Goal: Find specific page/section: Find specific page/section

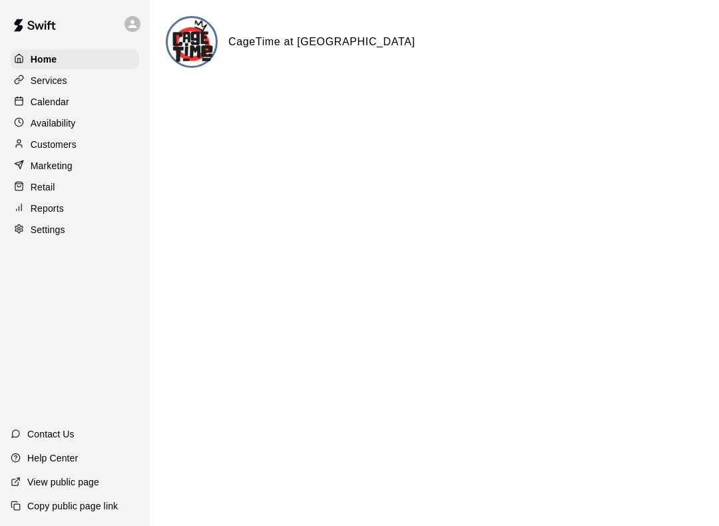
click at [93, 103] on div "Calendar" at bounding box center [75, 102] width 129 height 20
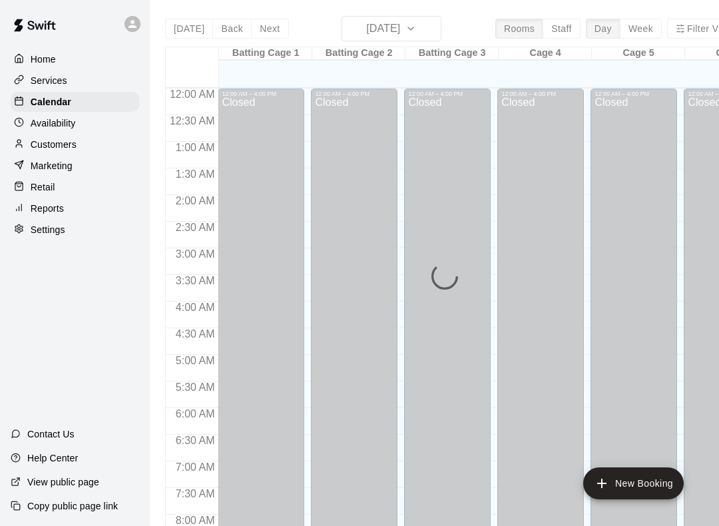
scroll to position [773, 0]
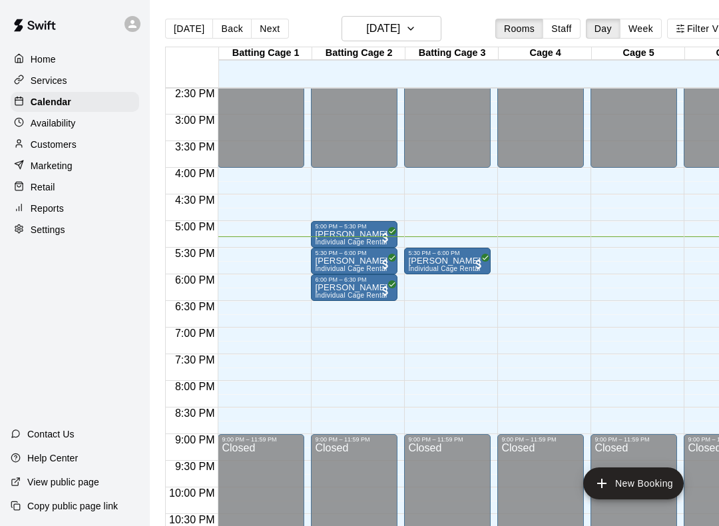
click at [374, 234] on p "[PERSON_NAME]" at bounding box center [351, 234] width 73 height 0
click at [332, 285] on img "edit" at bounding box center [329, 281] width 15 height 15
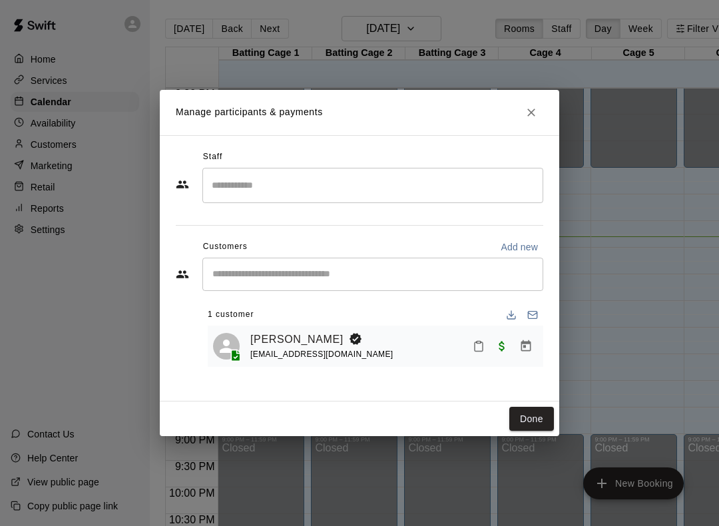
click at [537, 107] on icon "Close" at bounding box center [531, 112] width 13 height 13
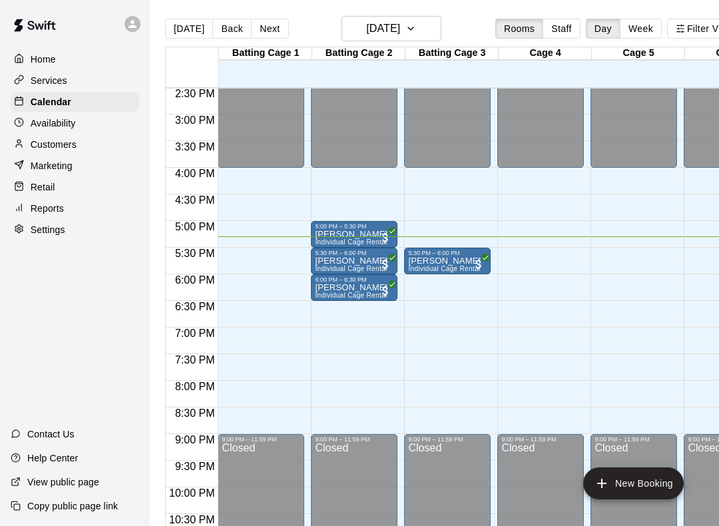
click at [381, 236] on span "All customers have paid" at bounding box center [385, 237] width 13 height 13
click at [399, 246] on icon "edit" at bounding box center [393, 245] width 16 height 16
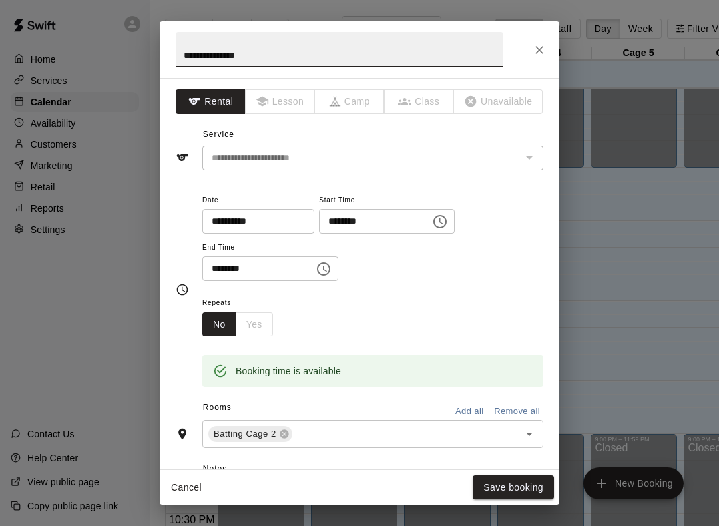
click at [536, 56] on icon "Close" at bounding box center [539, 49] width 13 height 13
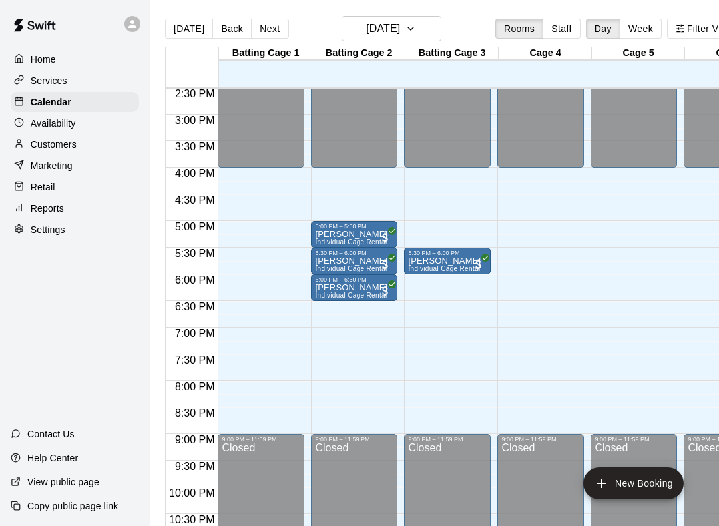
click at [535, 56] on div "Cage 4" at bounding box center [545, 53] width 93 height 13
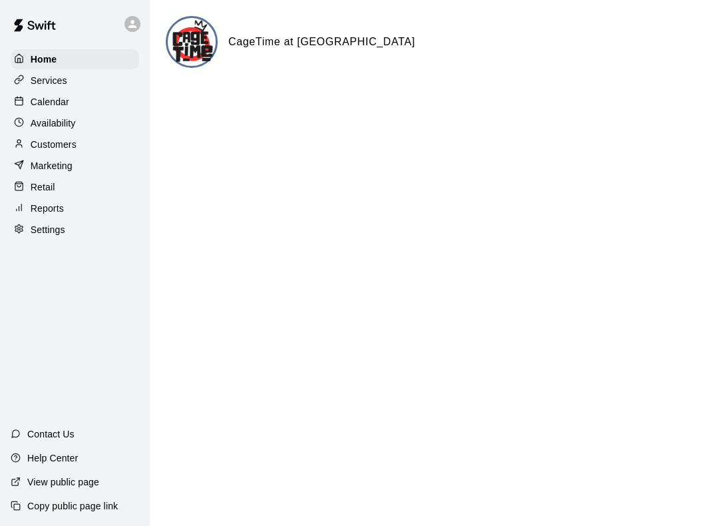
click at [99, 105] on div "Calendar" at bounding box center [75, 102] width 129 height 20
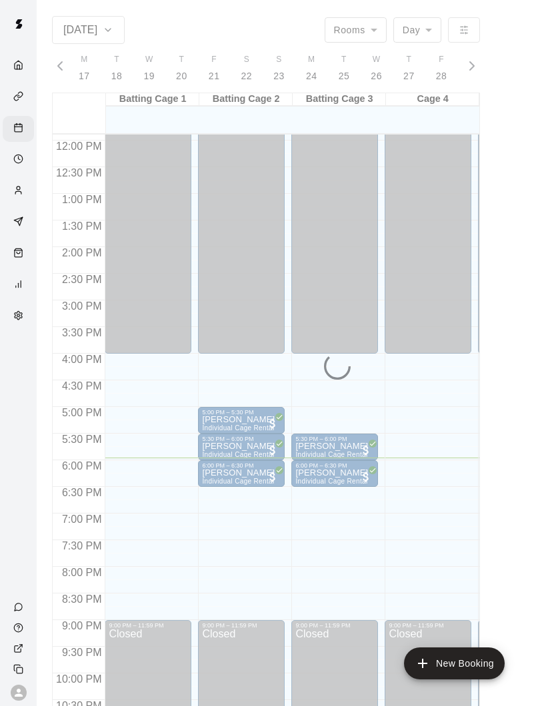
scroll to position [0, 5577]
